Goal: Browse casually

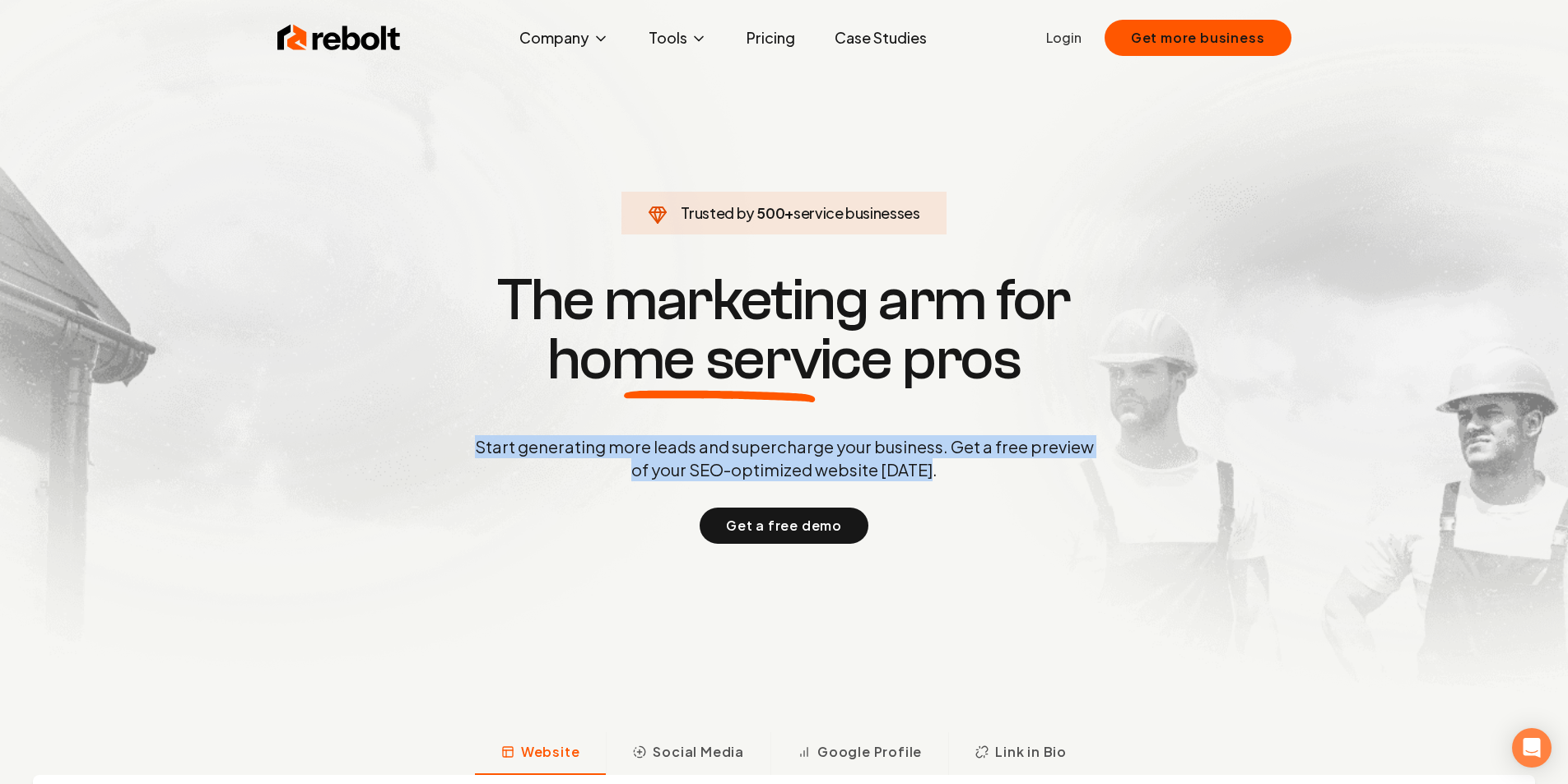
drag, startPoint x: 894, startPoint y: 479, endPoint x: 435, endPoint y: 446, distance: 460.2
click at [435, 446] on div "Trusted by 500 + service businesses The marketing arm for home service pros Sta…" at bounding box center [784, 405] width 816 height 276
click at [538, 451] on p "Start generating more leads and supercharge your business. Get a free preview o…" at bounding box center [784, 459] width 626 height 46
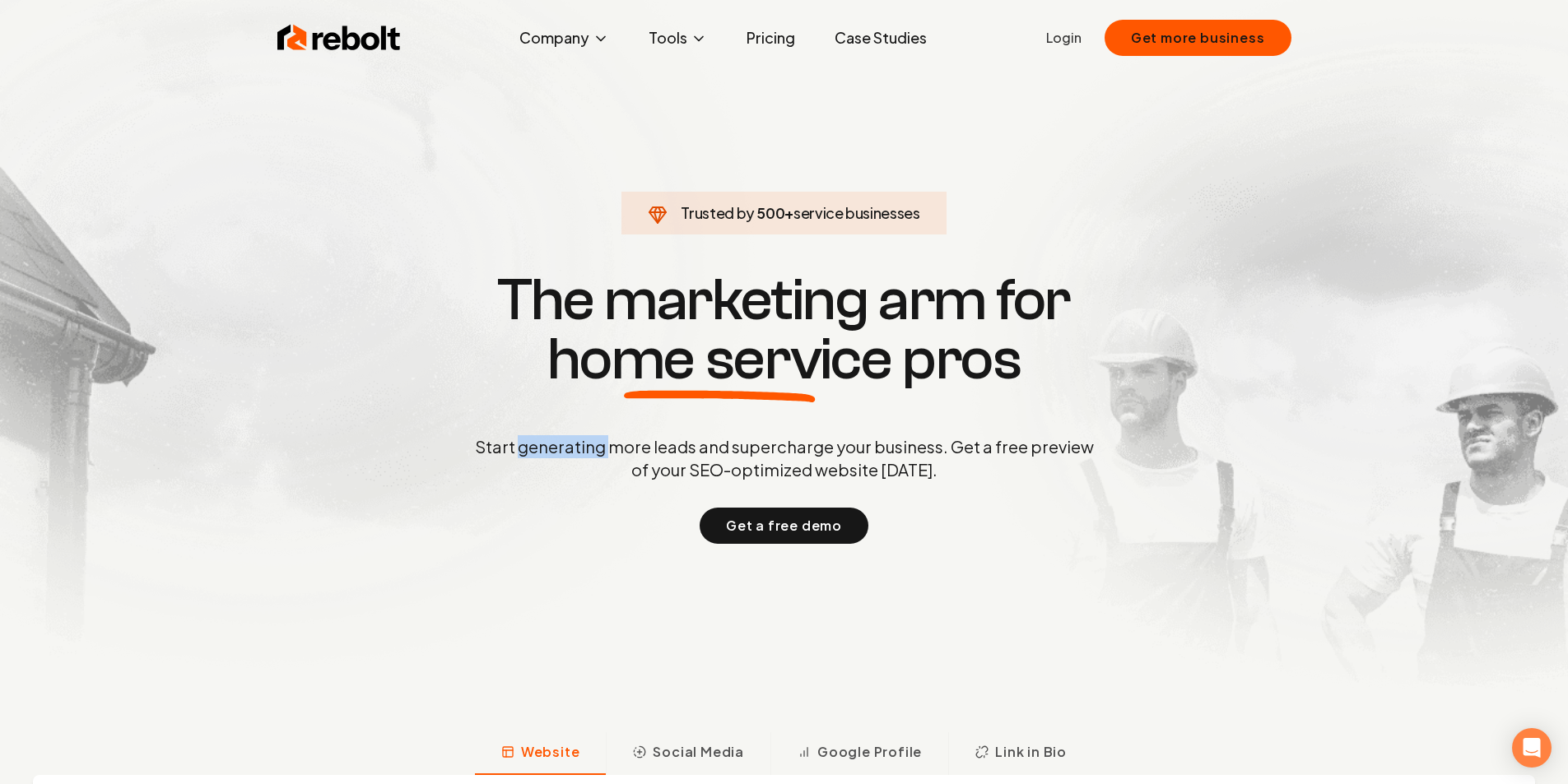
click at [538, 451] on p "Start generating more leads and supercharge your business. Get a free preview o…" at bounding box center [784, 459] width 626 height 46
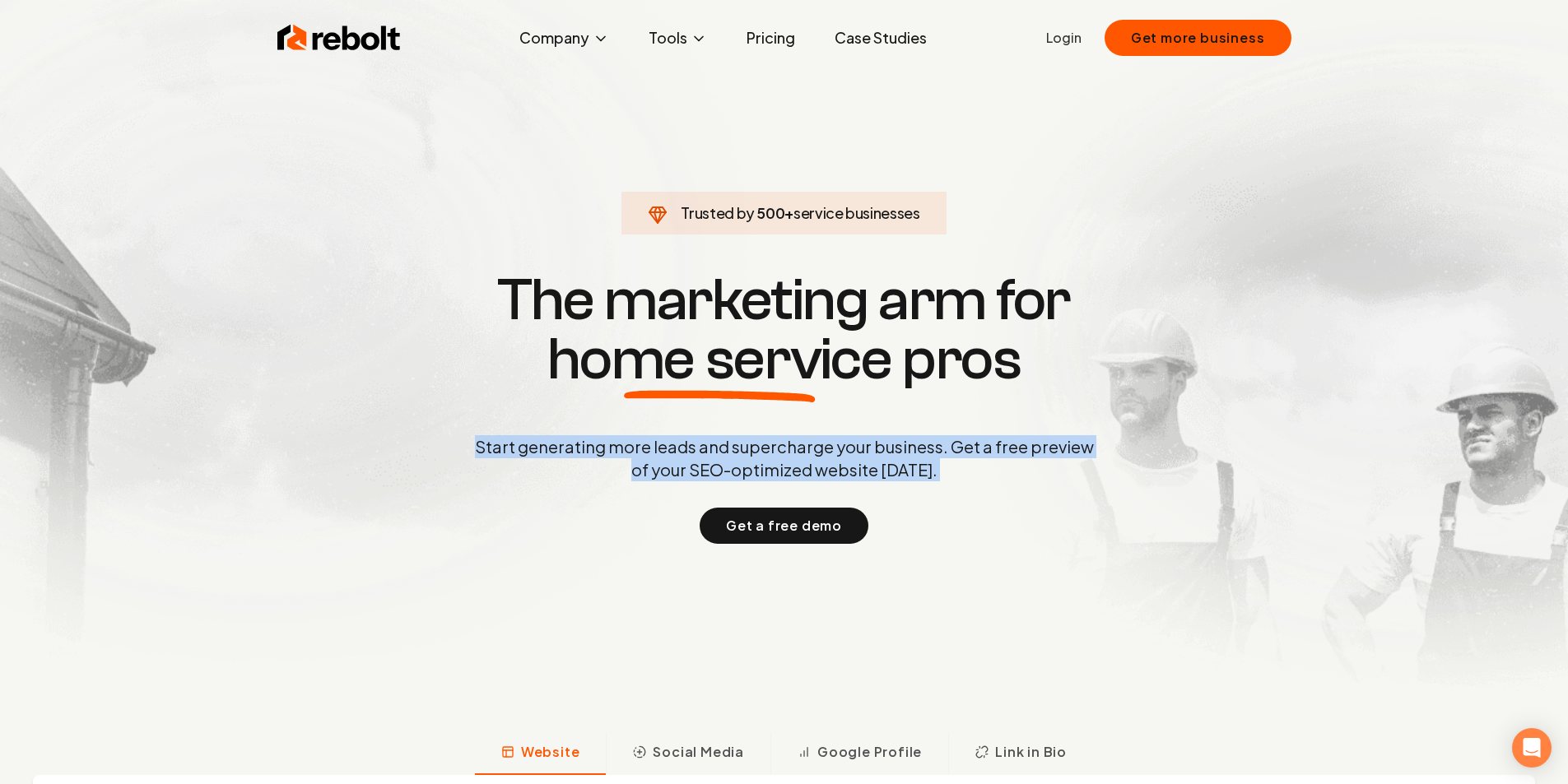
click at [538, 451] on p "Start generating more leads and supercharge your business. Get a free preview o…" at bounding box center [784, 459] width 626 height 46
click at [743, 452] on p "Start generating more leads and supercharge your business. Get a free preview o…" at bounding box center [784, 459] width 626 height 46
click at [952, 476] on p "Start generating more leads and supercharge your business. Get a free preview o…" at bounding box center [784, 459] width 626 height 46
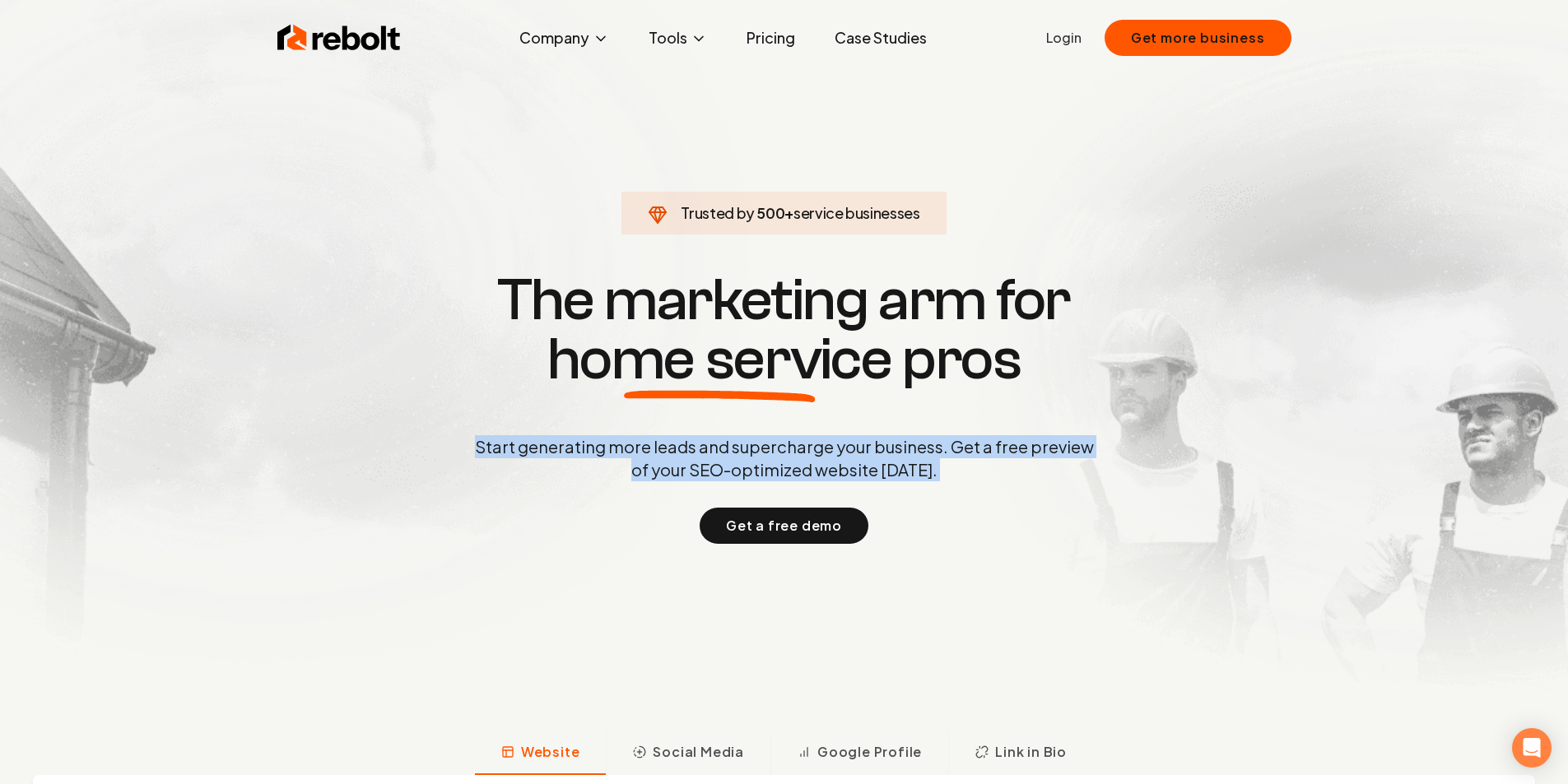
click at [950, 475] on p "Start generating more leads and supercharge your business. Get a free preview o…" at bounding box center [784, 459] width 626 height 46
click at [943, 474] on p "Start generating more leads and supercharge your business. Get a free preview o…" at bounding box center [784, 459] width 626 height 46
drag, startPoint x: 888, startPoint y: 475, endPoint x: 456, endPoint y: 453, distance: 432.6
click at [456, 453] on div "Trusted by 500 + service businesses The marketing arm for home service pros Sta…" at bounding box center [784, 405] width 816 height 276
click at [488, 455] on p "Start generating more leads and supercharge your business. Get a free preview o…" at bounding box center [784, 459] width 626 height 46
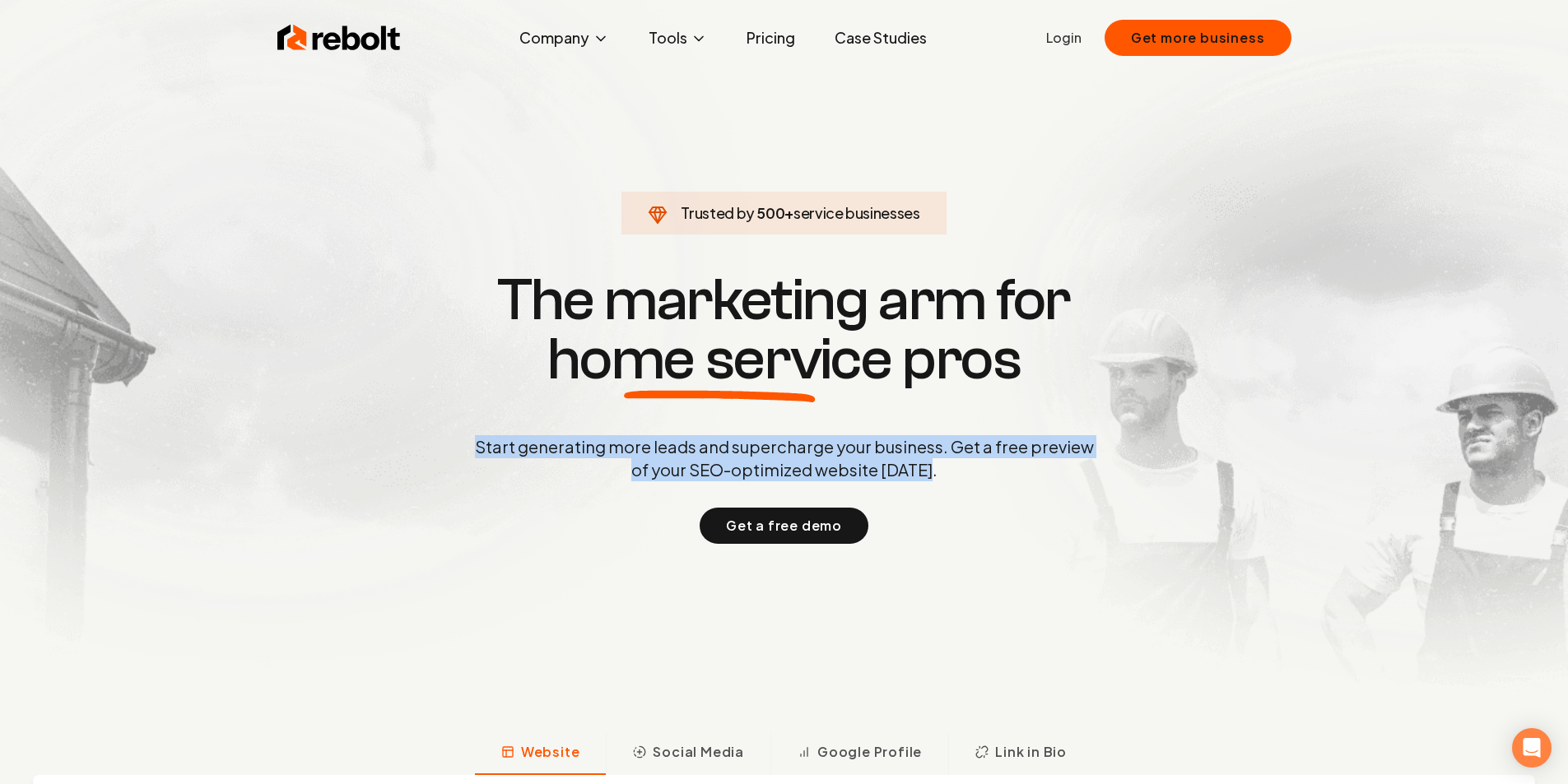
drag, startPoint x: 908, startPoint y: 467, endPoint x: 460, endPoint y: 448, distance: 448.4
click at [460, 448] on div "Trusted by 500 + service businesses The marketing arm for home service pros Sta…" at bounding box center [784, 405] width 816 height 276
click at [757, 460] on p "Start generating more leads and supercharge your business. Get a free preview o…" at bounding box center [784, 459] width 626 height 46
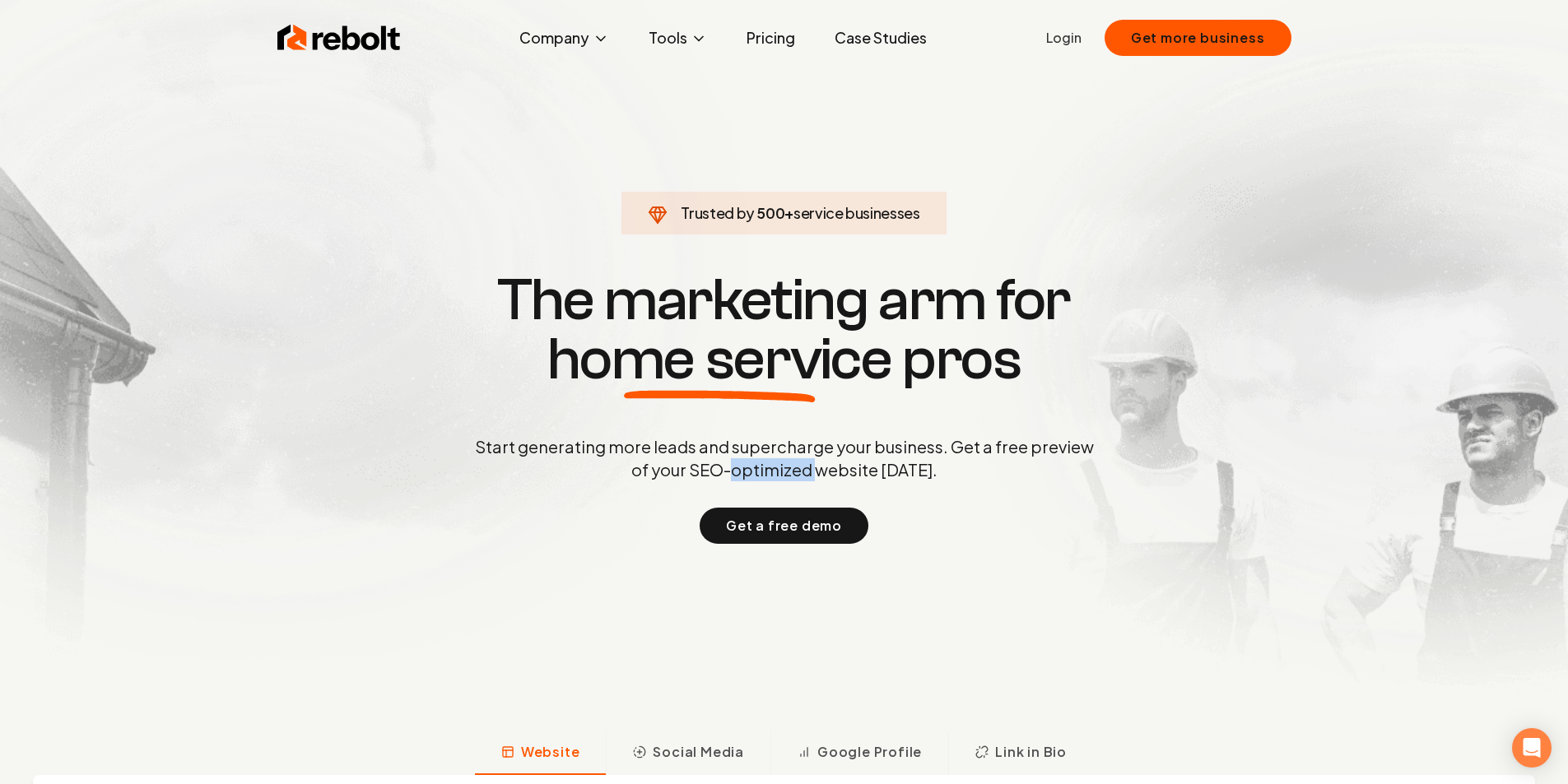
click at [757, 460] on p "Start generating more leads and supercharge your business. Get a free preview o…" at bounding box center [784, 459] width 626 height 46
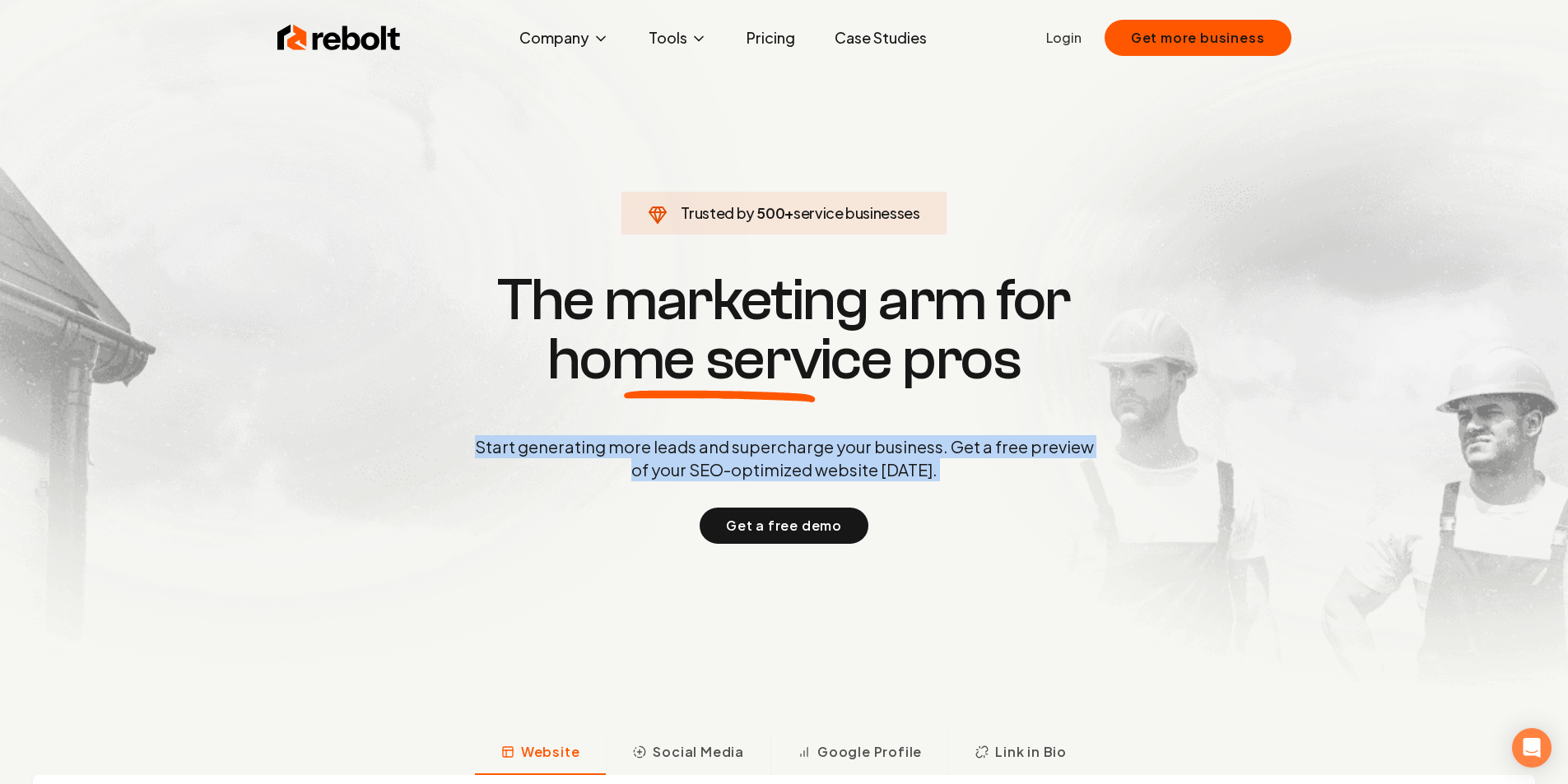
click at [757, 461] on p "Start generating more leads and supercharge your business. Get a free preview o…" at bounding box center [784, 459] width 626 height 46
click at [772, 456] on p "Start generating more leads and supercharge your business. Get a free preview o…" at bounding box center [784, 459] width 626 height 46
click at [774, 454] on p "Start generating more leads and supercharge your business. Get a free preview o…" at bounding box center [784, 459] width 626 height 46
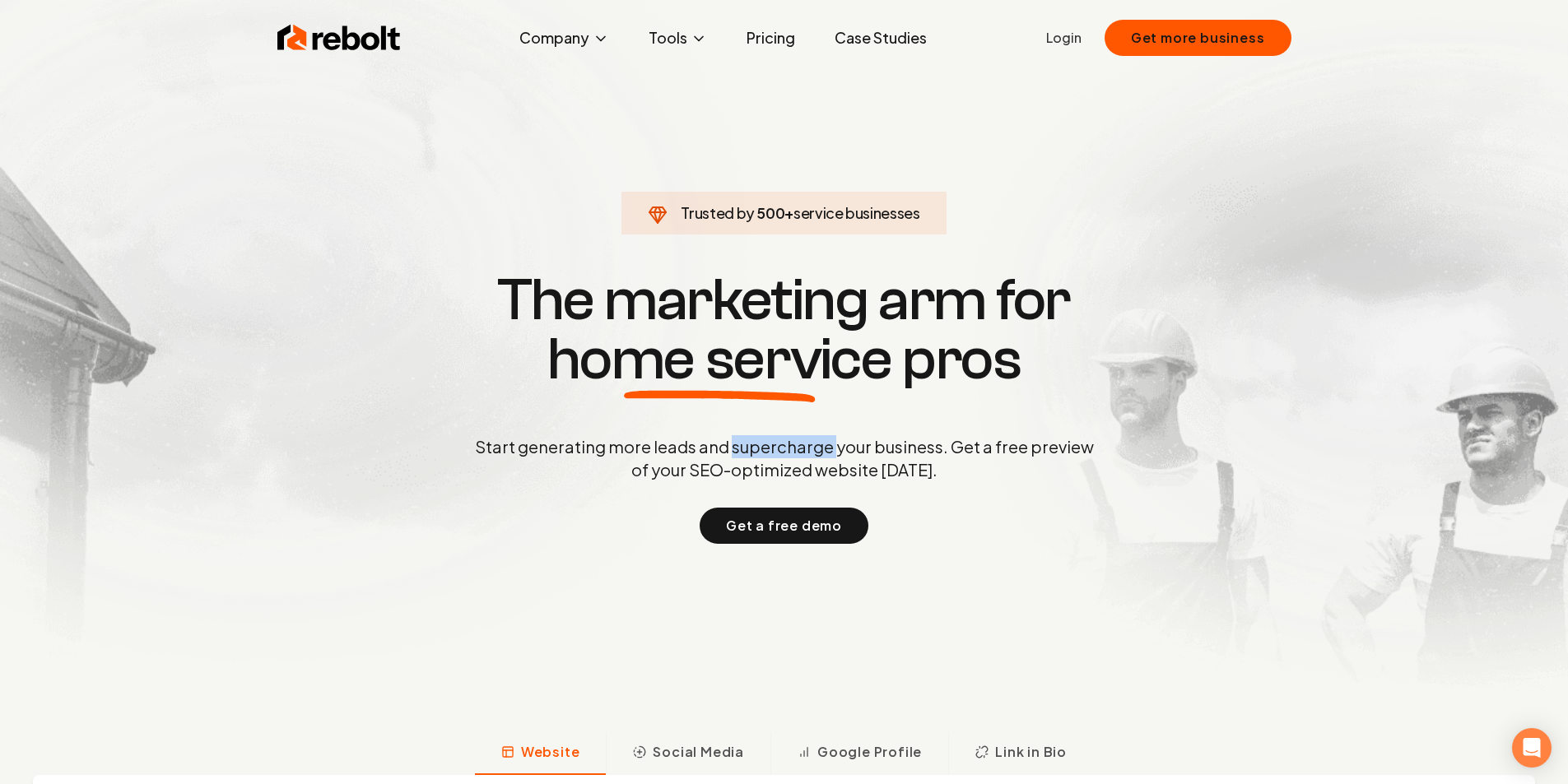
click at [774, 454] on p "Start generating more leads and supercharge your business. Get a free preview o…" at bounding box center [784, 459] width 626 height 46
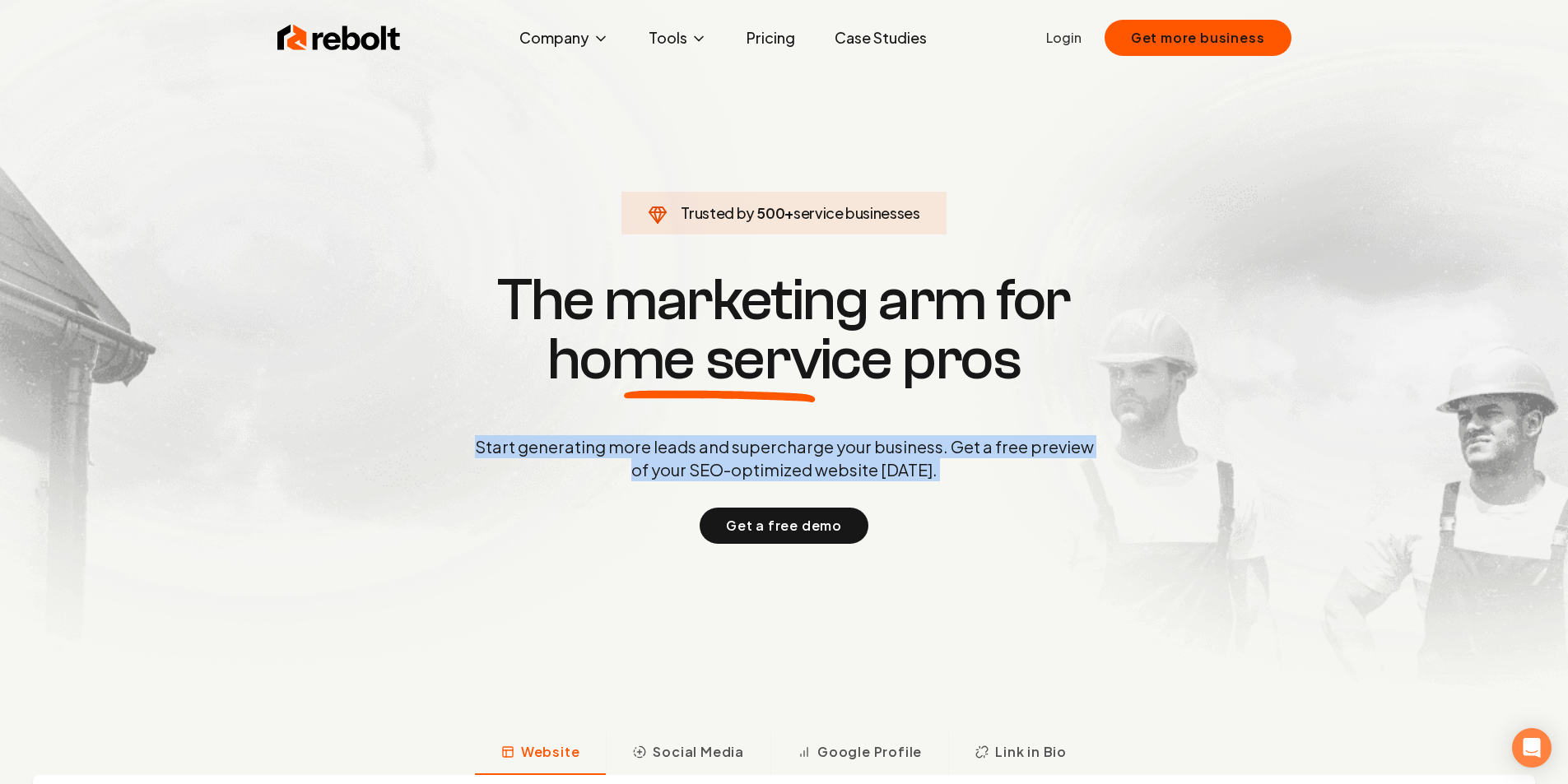
click at [773, 454] on p "Start generating more leads and supercharge your business. Get a free preview o…" at bounding box center [784, 459] width 626 height 46
click at [895, 490] on div "Start generating more leads and supercharge your business. Get a free preview o…" at bounding box center [784, 489] width 626 height 109
click at [972, 481] on div "Start generating more leads and supercharge your business. Get a free preview o…" at bounding box center [784, 489] width 626 height 109
drag, startPoint x: 930, startPoint y: 471, endPoint x: 455, endPoint y: 431, distance: 476.7
click at [455, 431] on div "Trusted by 500 + service businesses The marketing arm for home service pros Sta…" at bounding box center [784, 405] width 816 height 276
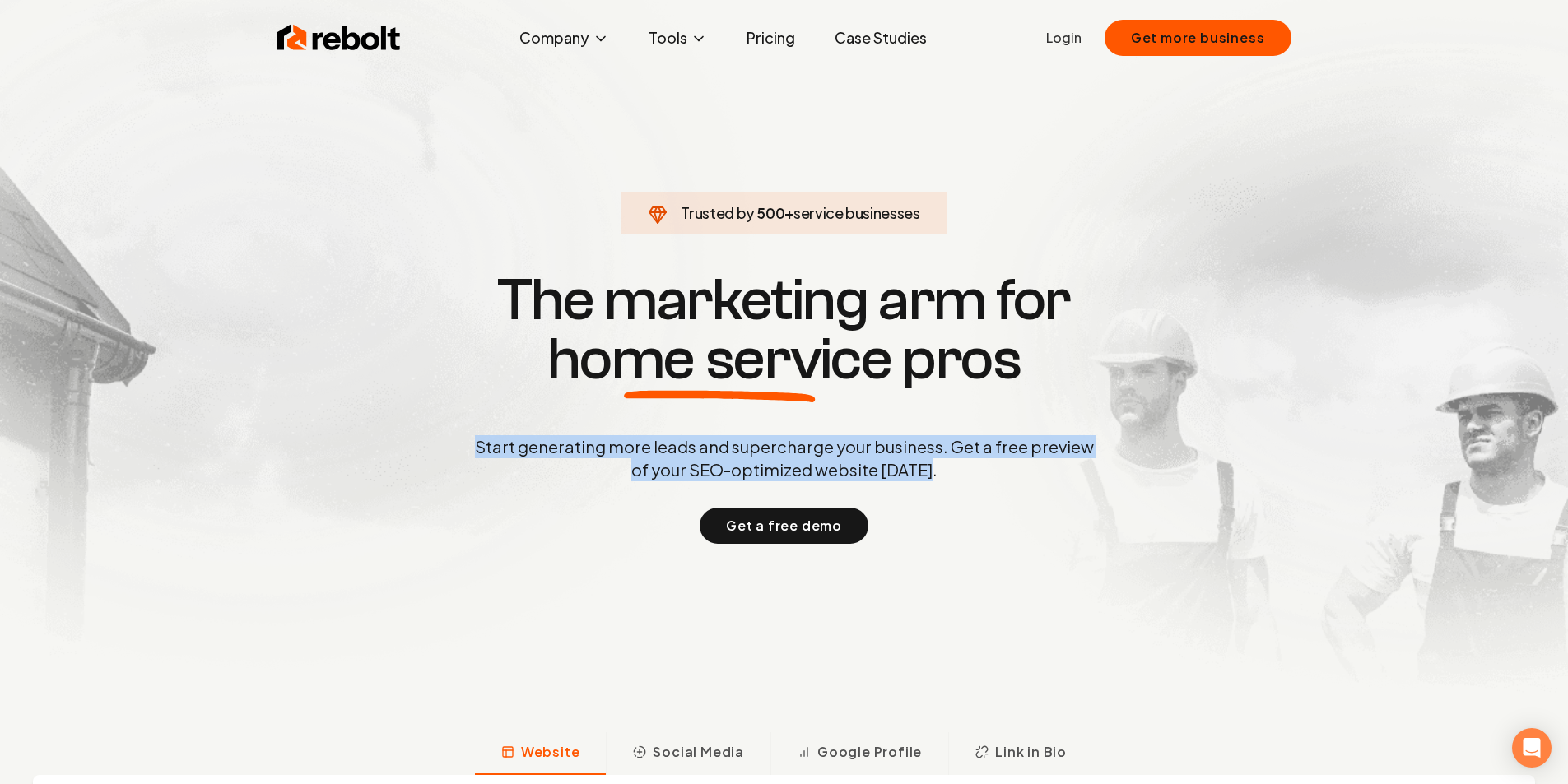
click at [942, 487] on div "Start generating more leads and supercharge your business. Get a free preview o…" at bounding box center [784, 489] width 626 height 109
drag, startPoint x: 906, startPoint y: 473, endPoint x: 949, endPoint y: 447, distance: 50.2
click at [949, 447] on p "Start generating more leads and supercharge your business. Get a free preview o…" at bounding box center [784, 459] width 626 height 46
click at [942, 469] on p "Start generating more leads and supercharge your business. Get a free preview o…" at bounding box center [784, 459] width 626 height 46
click at [952, 470] on p "Start generating more leads and supercharge your business. Get a free preview o…" at bounding box center [784, 459] width 626 height 46
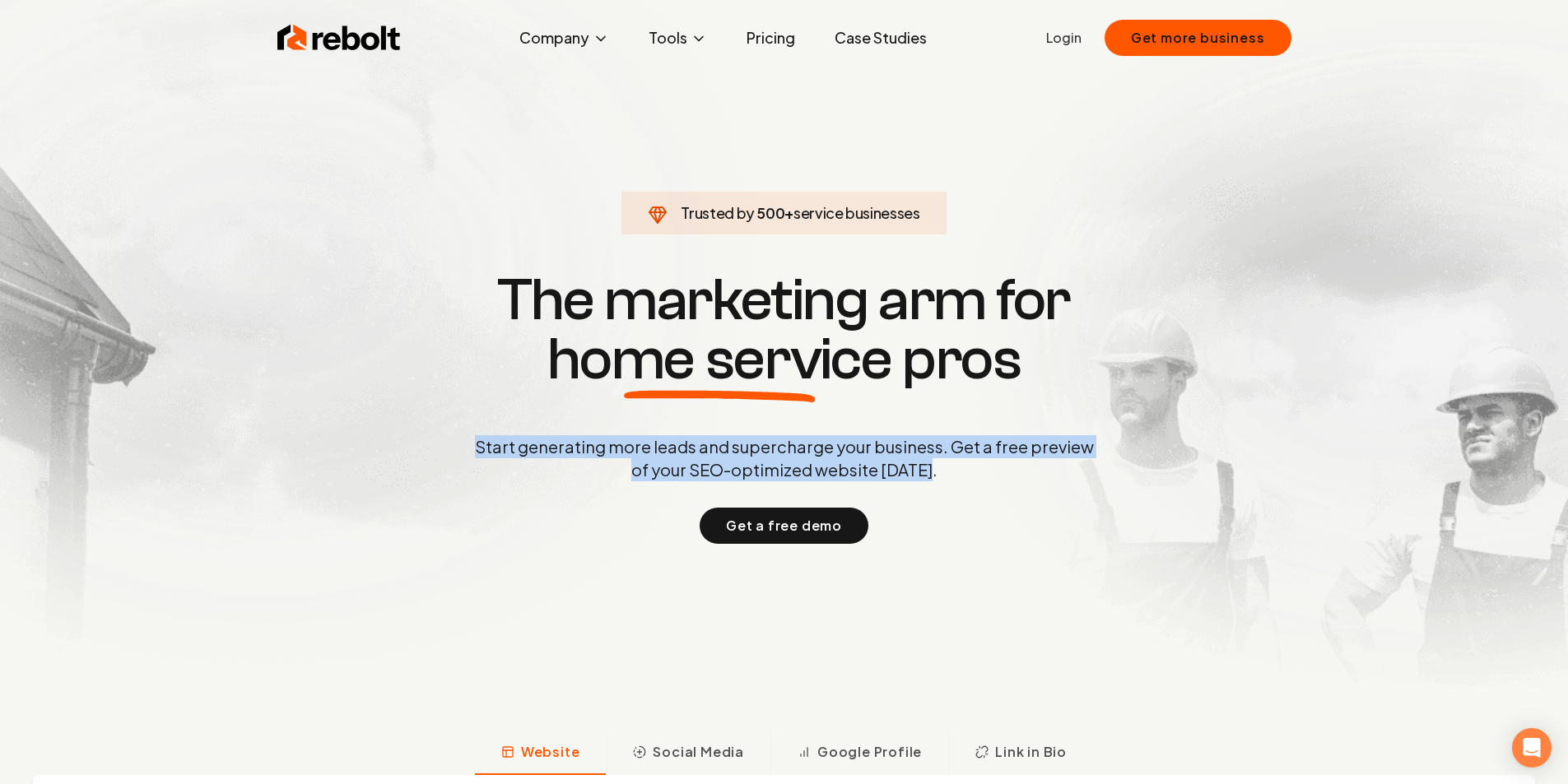
drag, startPoint x: 939, startPoint y: 466, endPoint x: 460, endPoint y: 438, distance: 479.8
click at [460, 438] on div "Trusted by 500 + service businesses The marketing arm for home service pros Sta…" at bounding box center [784, 405] width 816 height 276
click at [832, 456] on p "Start generating more leads and supercharge your business. Get a free preview o…" at bounding box center [784, 459] width 626 height 46
